Goal: Transaction & Acquisition: Purchase product/service

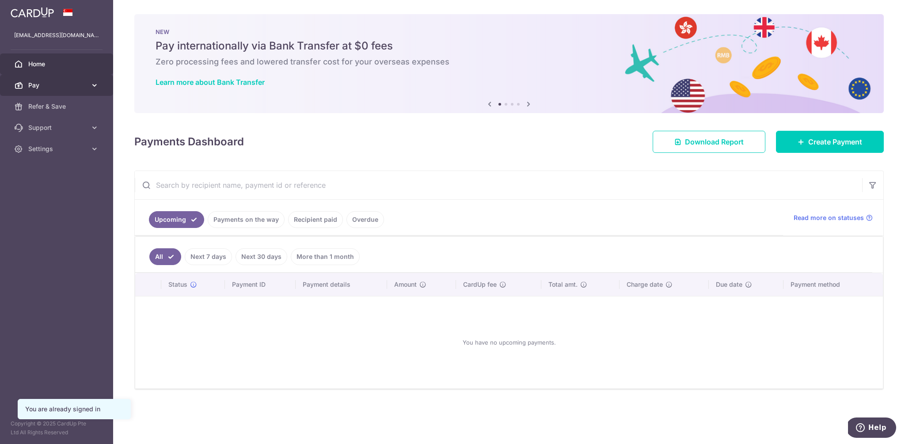
click at [68, 88] on span "Pay" at bounding box center [57, 85] width 58 height 9
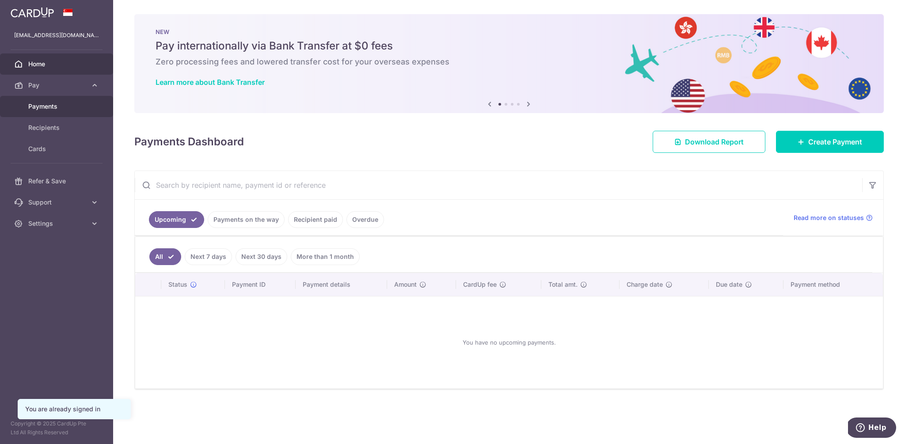
click at [65, 105] on span "Payments" at bounding box center [57, 106] width 58 height 9
